Goal: Transaction & Acquisition: Purchase product/service

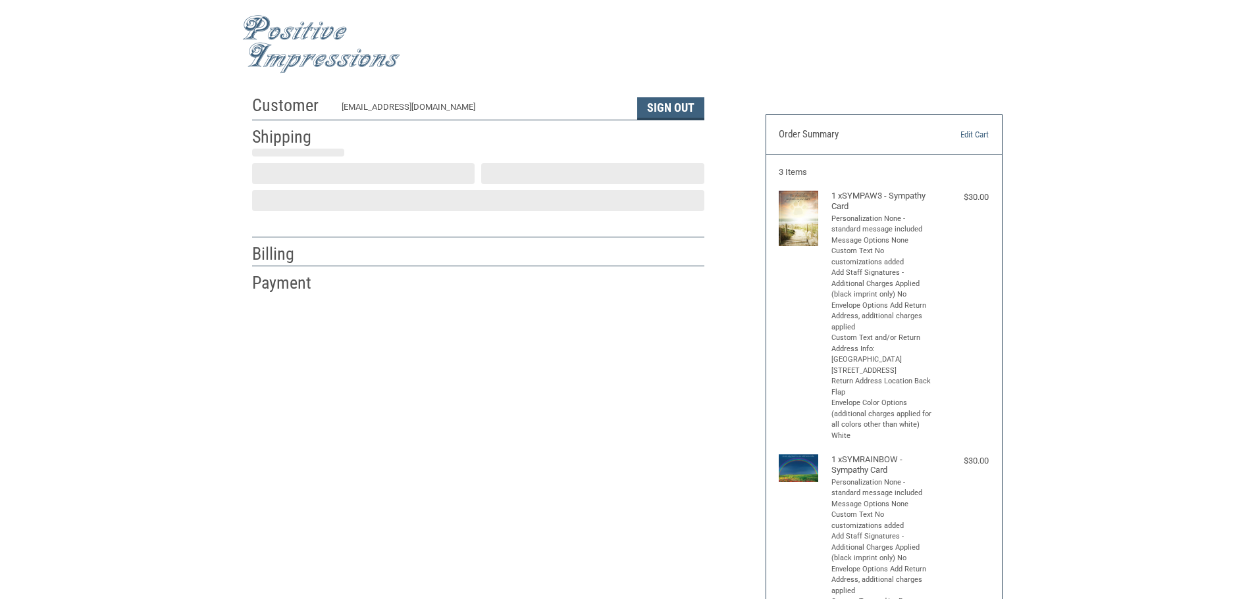
scroll to position [1, 0]
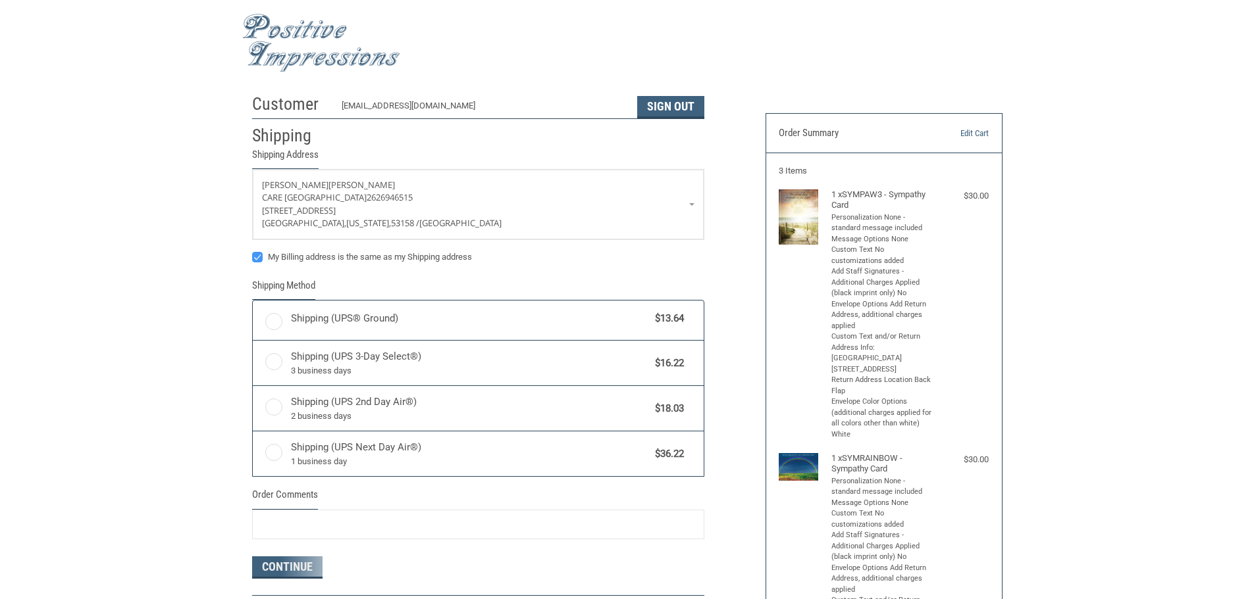
radio input "true"
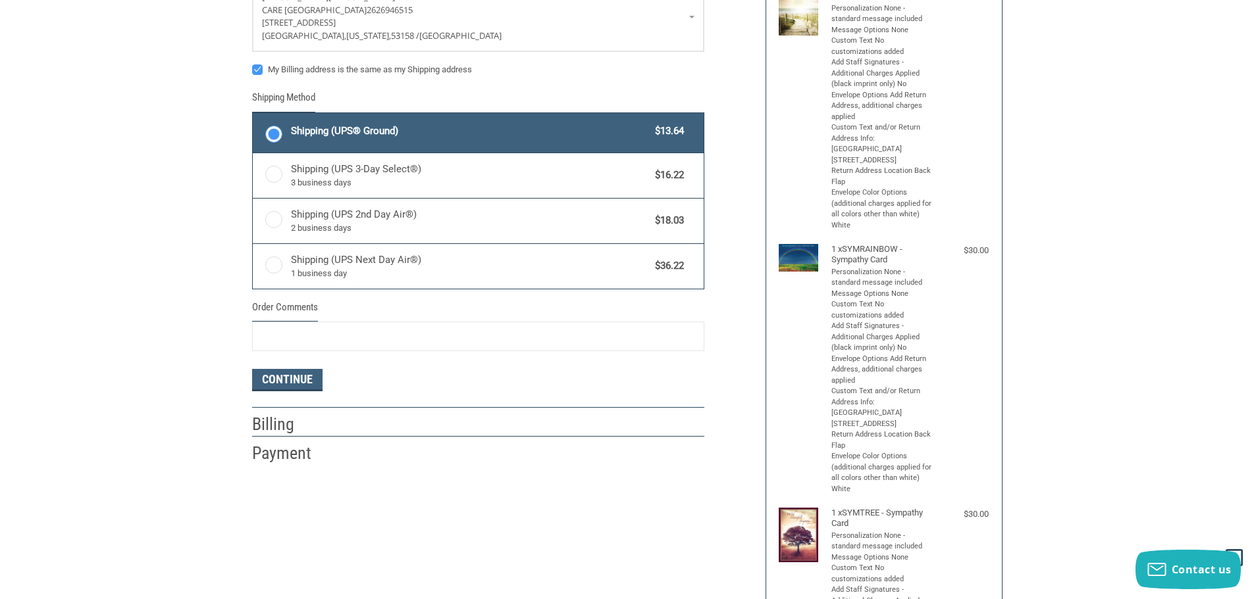
scroll to position [199, 0]
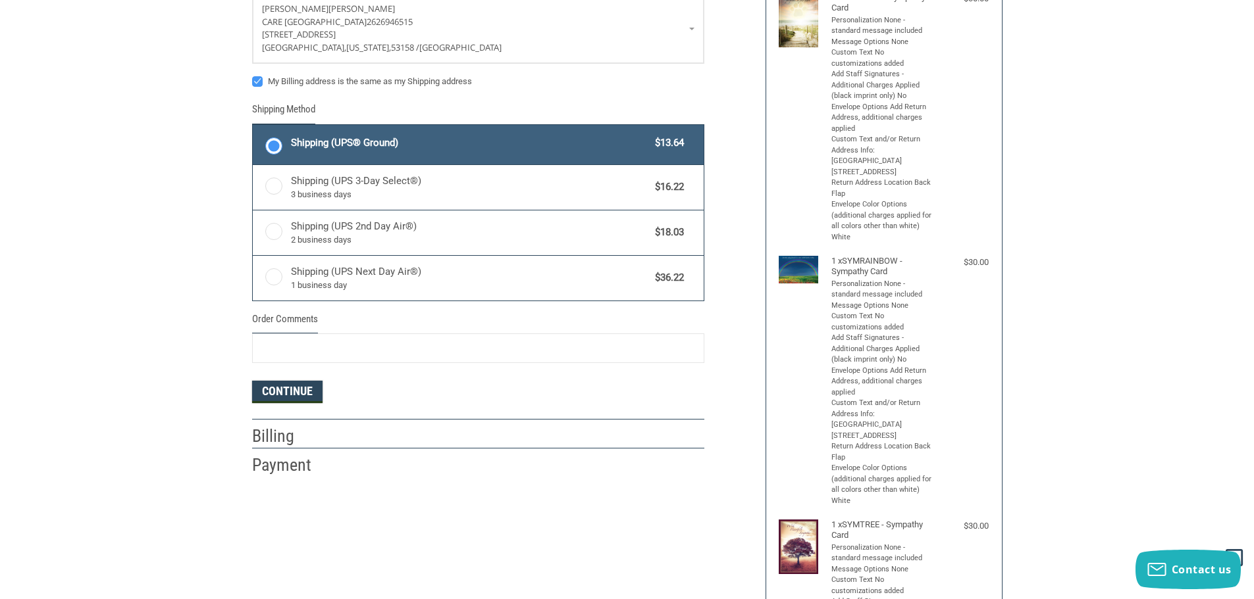
click at [274, 390] on button "Continue" at bounding box center [287, 392] width 70 height 22
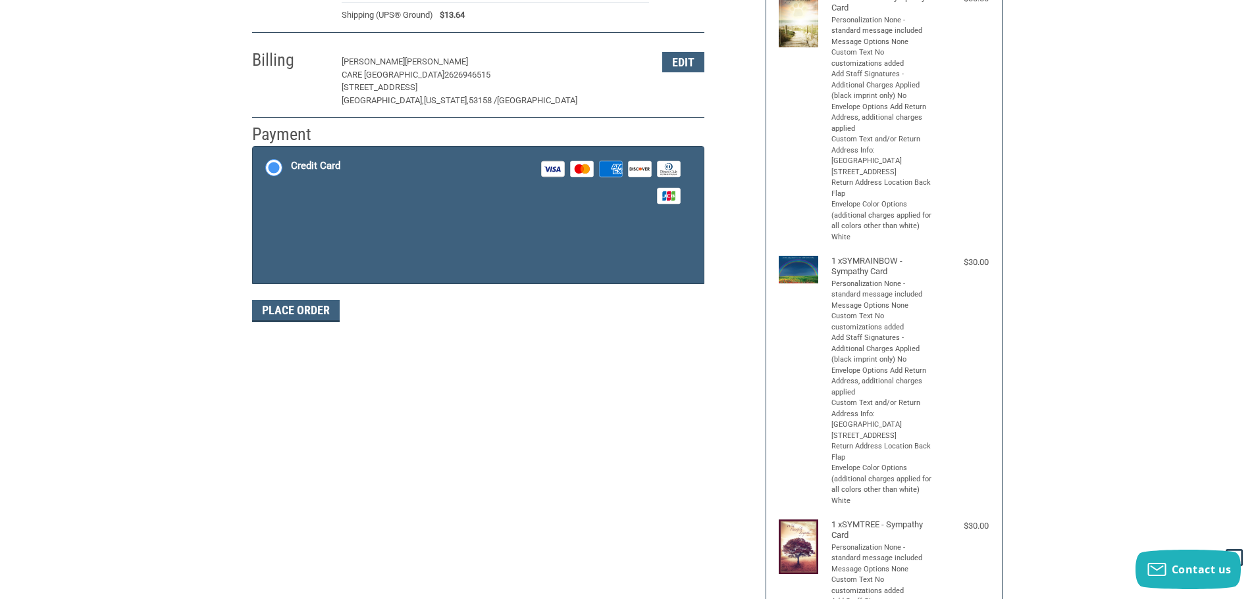
scroll to position [197, 0]
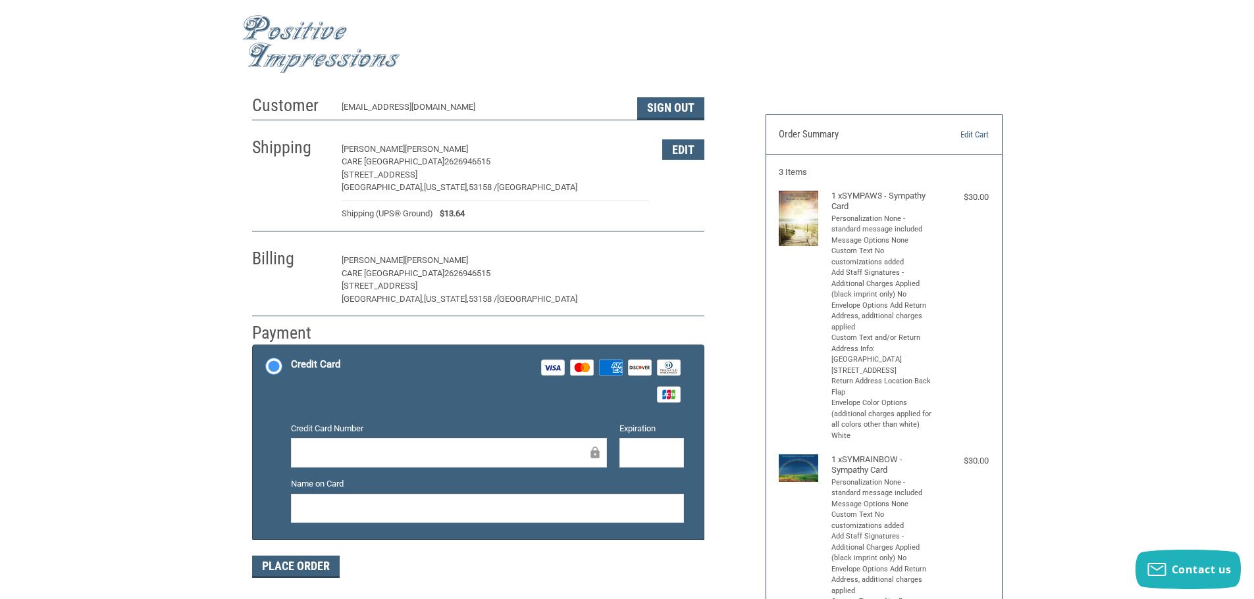
click at [680, 259] on button "Edit" at bounding box center [683, 261] width 42 height 20
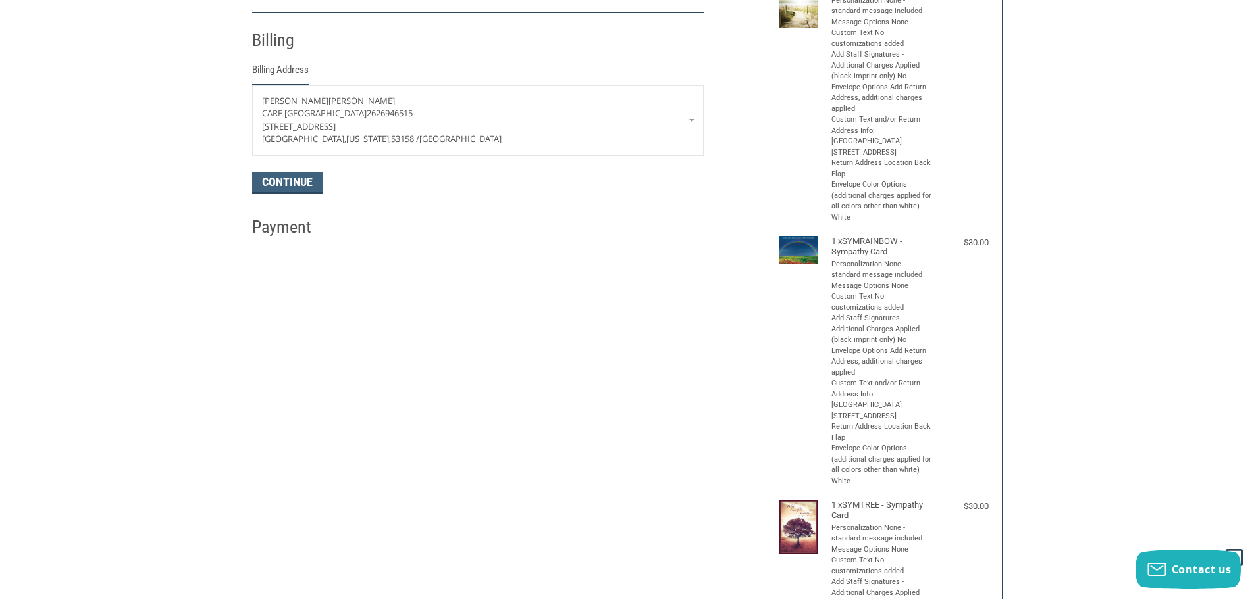
scroll to position [232, 0]
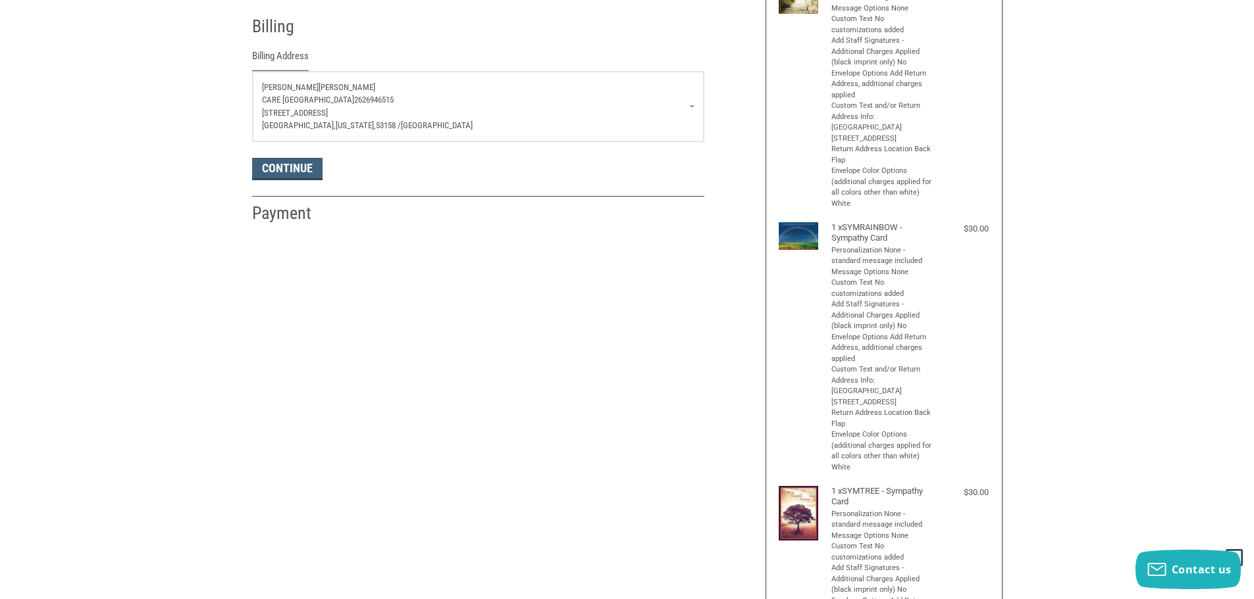
click at [690, 109] on link "[PERSON_NAME] Care Animal [GEOGRAPHIC_DATA] [STREET_ADDRESS][US_STATE]" at bounding box center [478, 107] width 451 height 70
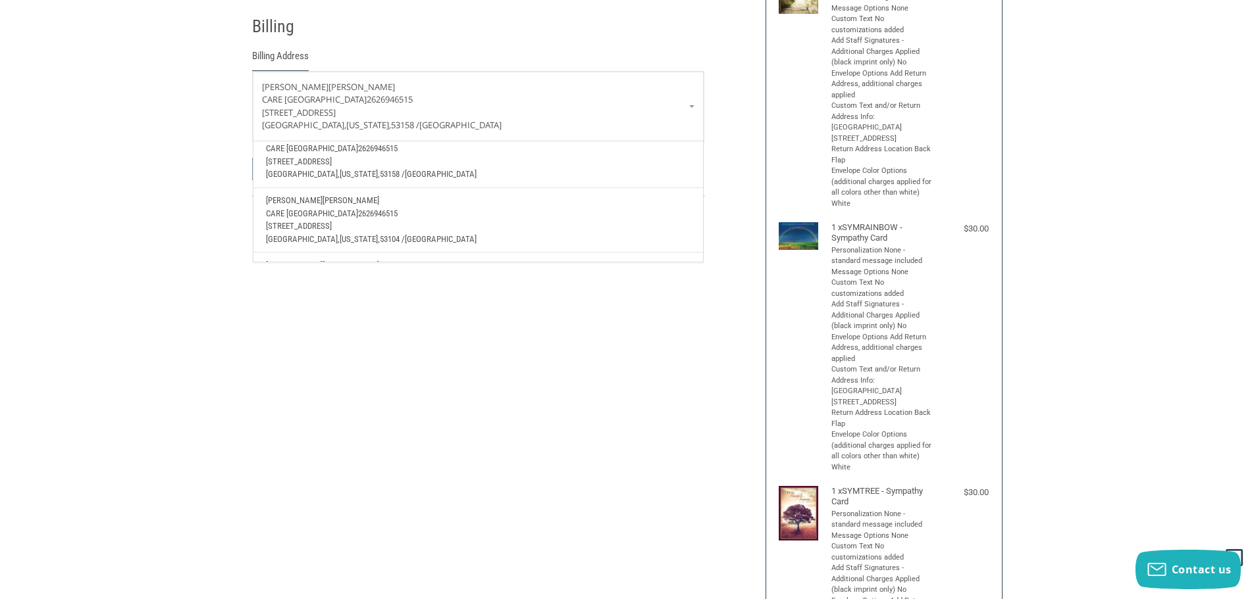
scroll to position [53, 0]
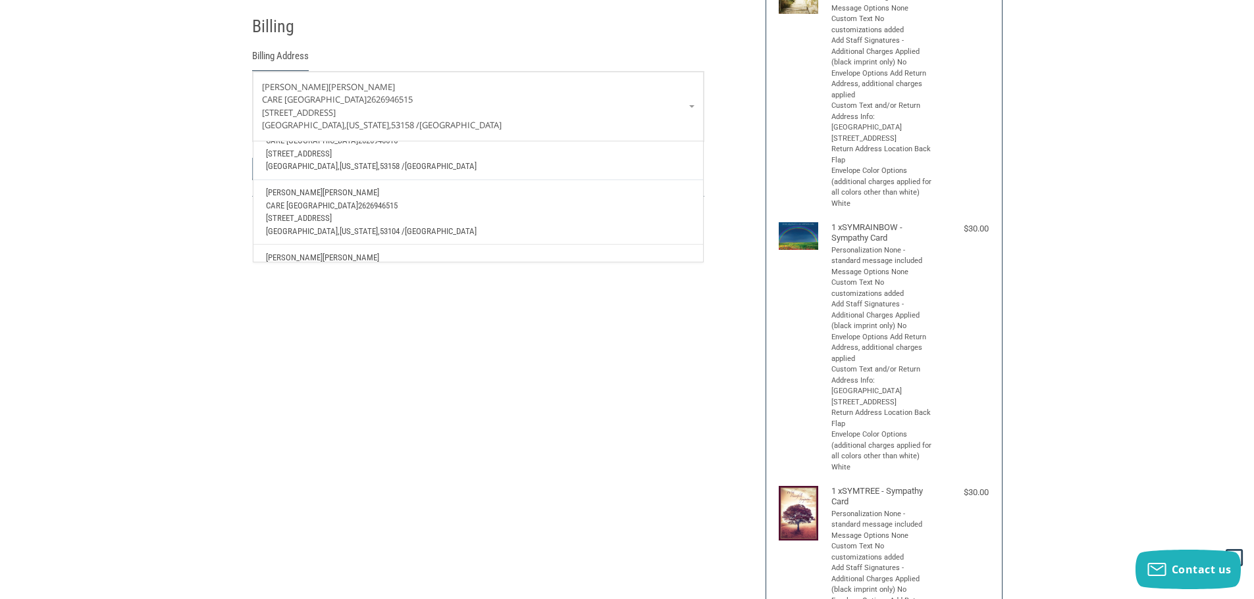
click at [401, 211] on p "Care Animal Hospital 2626946515" at bounding box center [478, 205] width 424 height 13
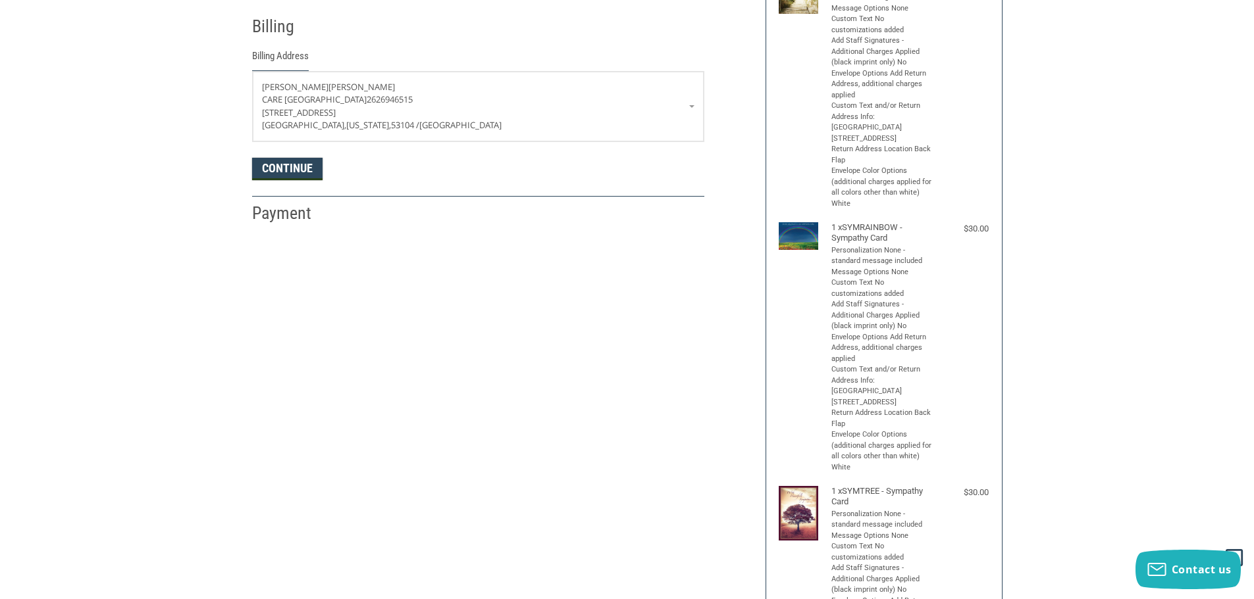
click at [280, 178] on button "Continue" at bounding box center [287, 169] width 70 height 22
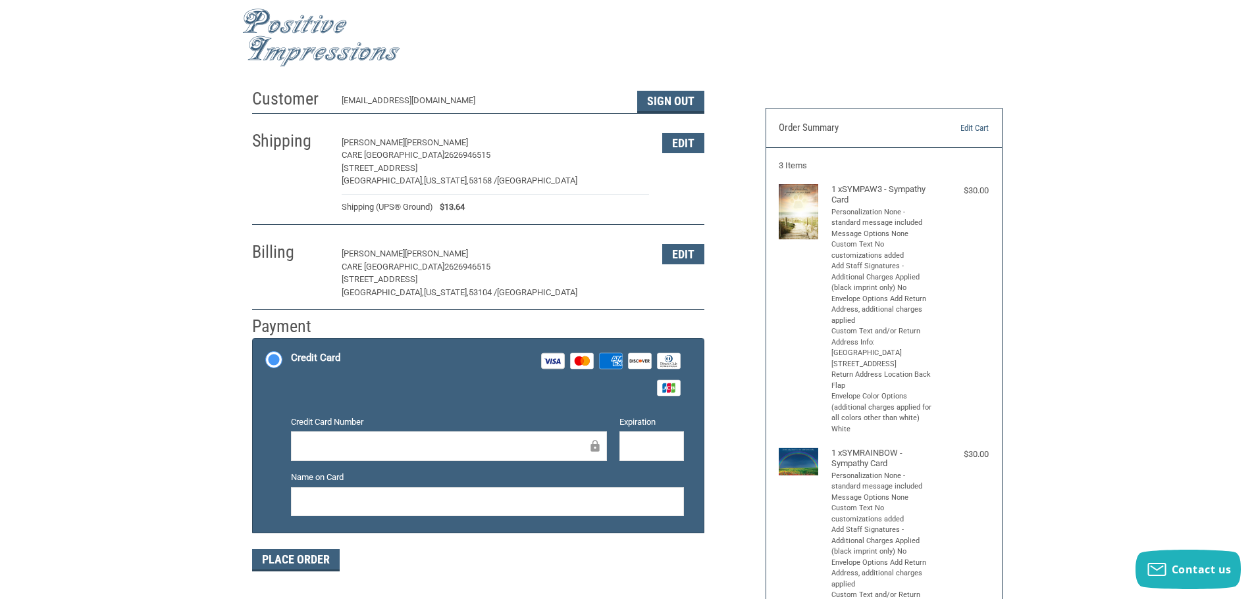
scroll to position [0, 0]
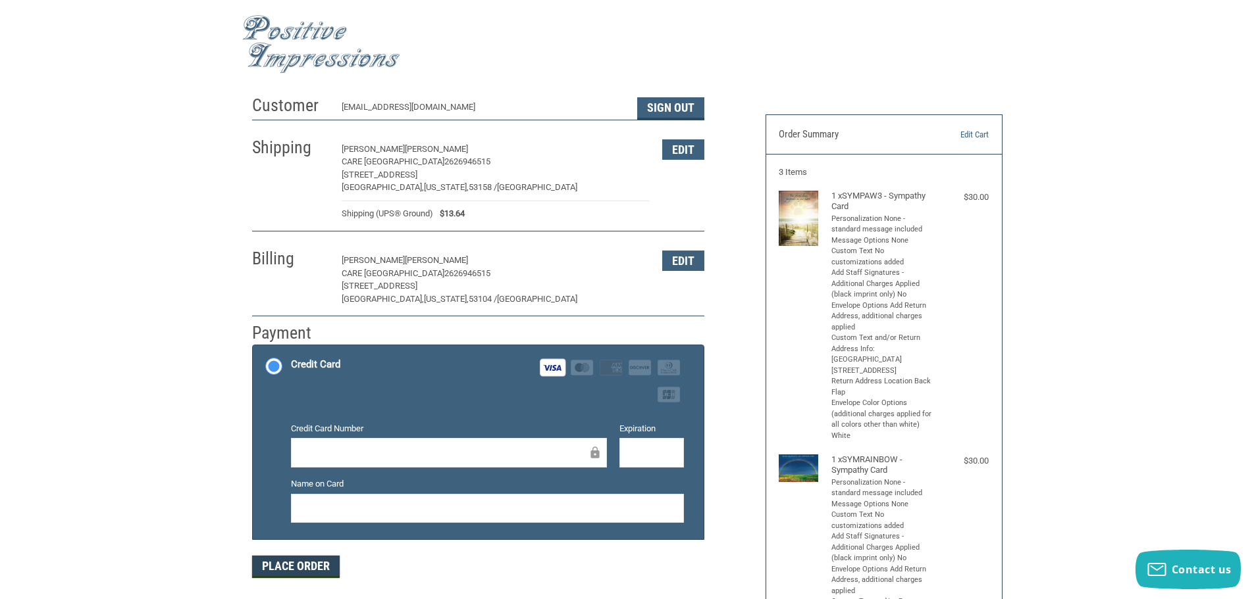
click at [297, 565] on button "Place Order" at bounding box center [296, 567] width 88 height 22
